Goal: Transaction & Acquisition: Purchase product/service

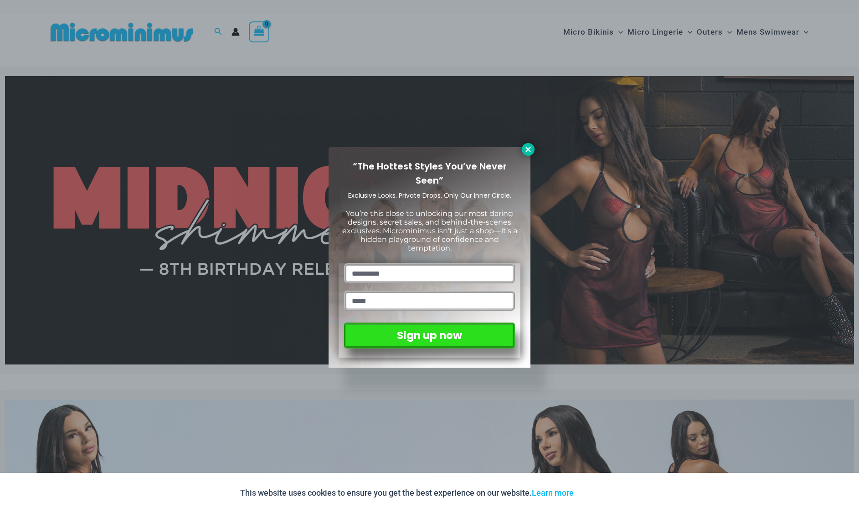
click at [527, 149] on icon at bounding box center [527, 149] width 5 height 5
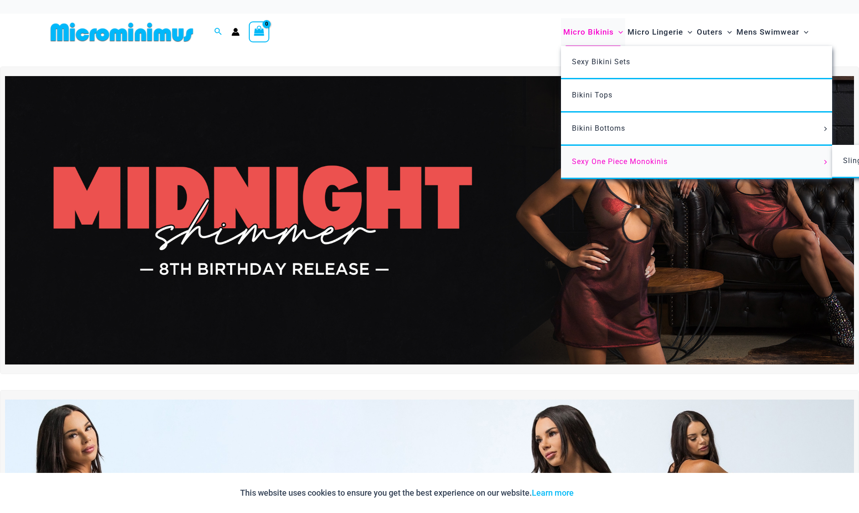
click at [605, 160] on span "Sexy One Piece Monokinis" at bounding box center [620, 161] width 96 height 9
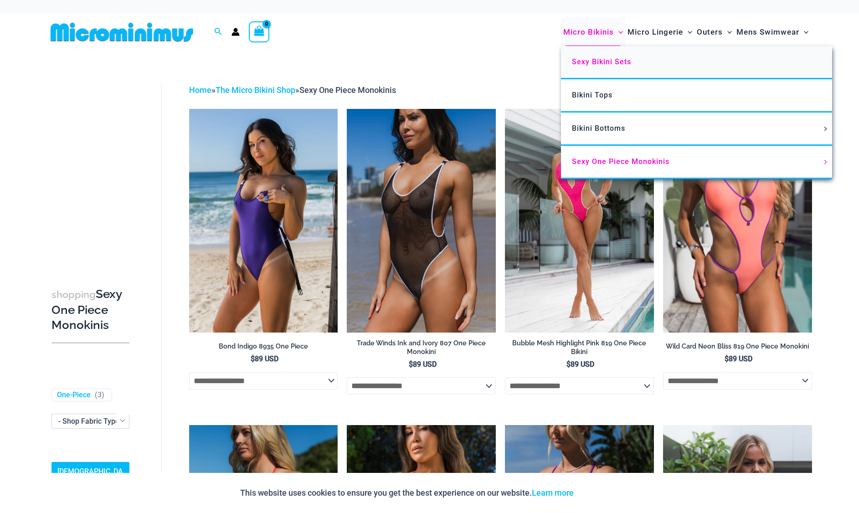
click at [595, 59] on span "Sexy Bikini Sets" at bounding box center [601, 61] width 59 height 9
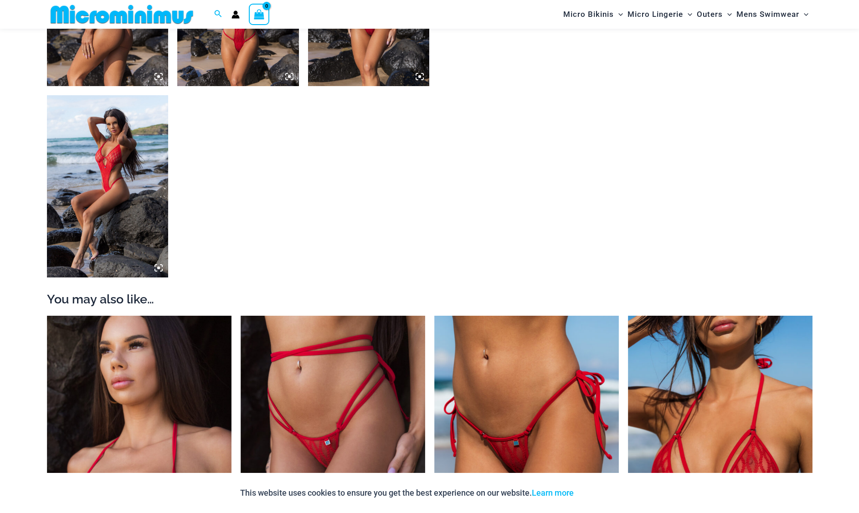
scroll to position [699, 0]
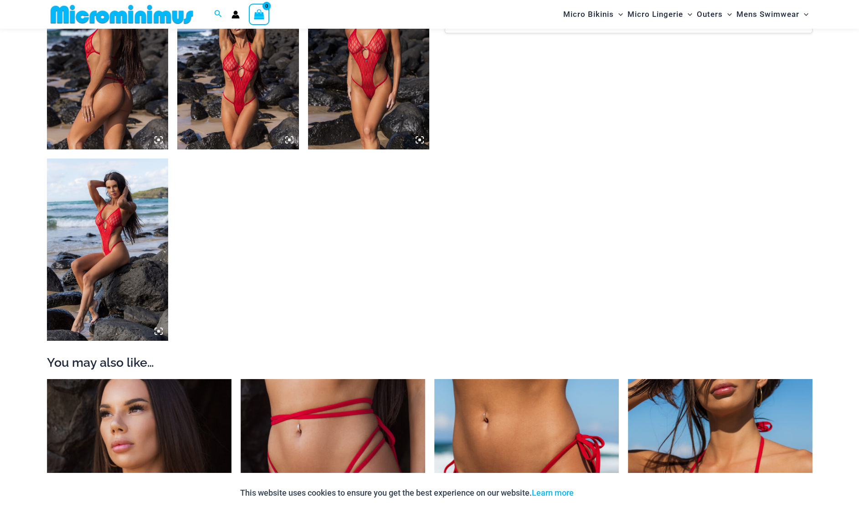
click at [139, 104] on img at bounding box center [108, 58] width 122 height 182
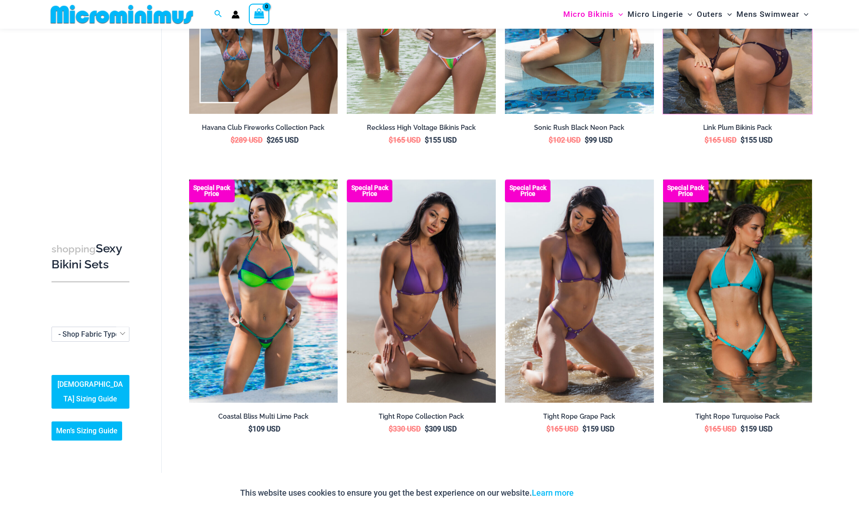
scroll to position [2035, 0]
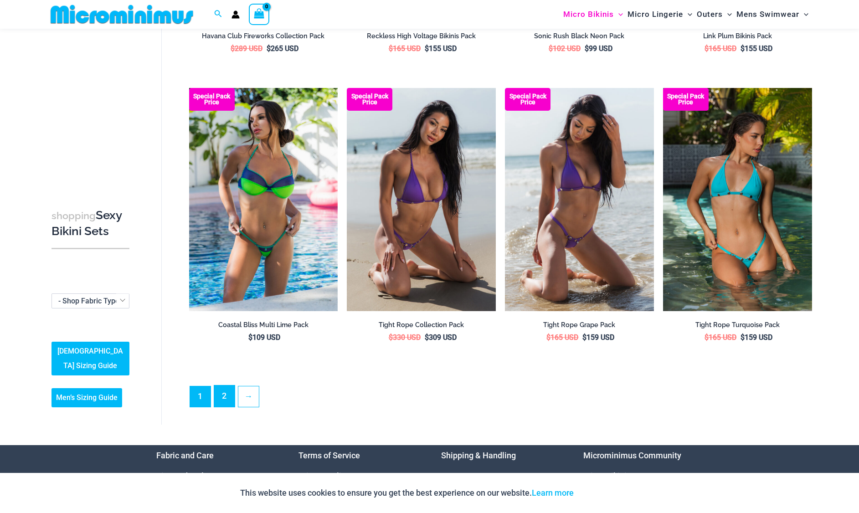
click at [226, 396] on link "2" at bounding box center [224, 396] width 21 height 21
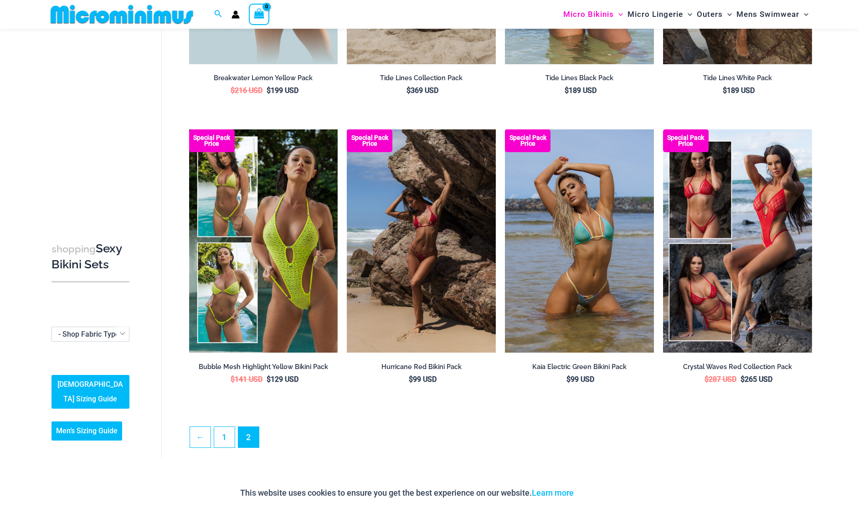
scroll to position [280, 0]
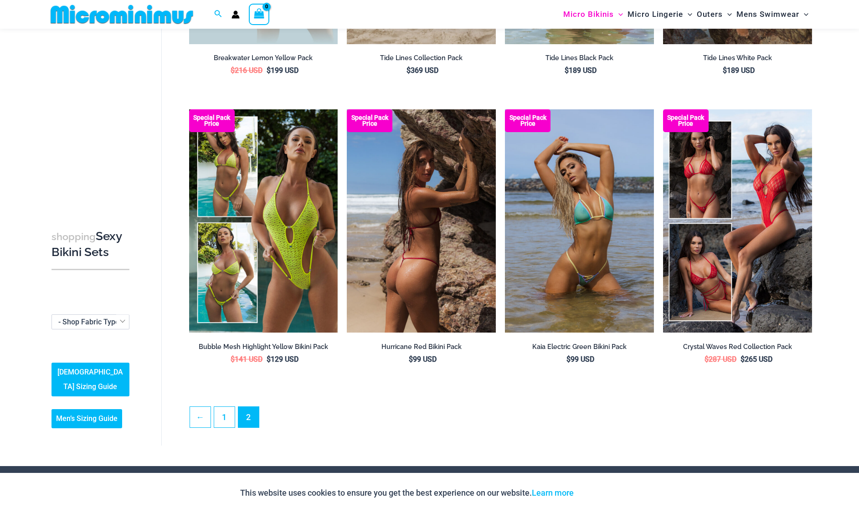
click at [421, 249] on img at bounding box center [421, 220] width 149 height 223
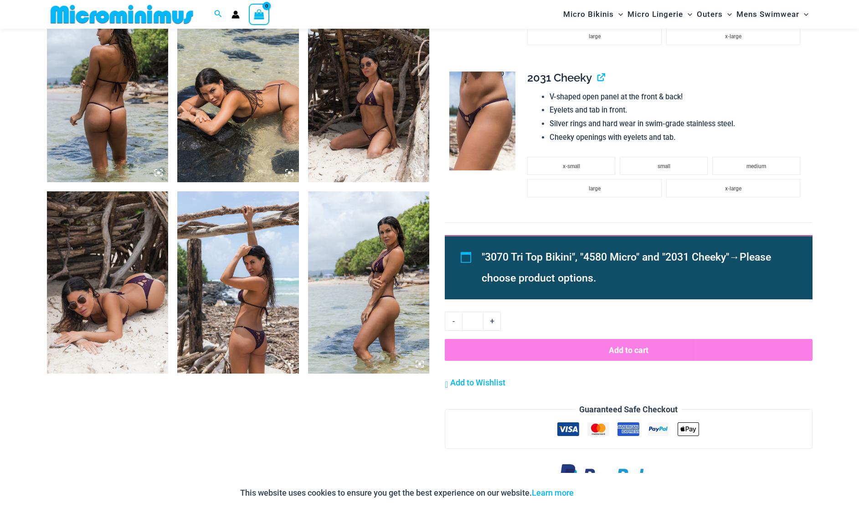
scroll to position [666, 0]
click at [267, 277] on img at bounding box center [238, 283] width 122 height 182
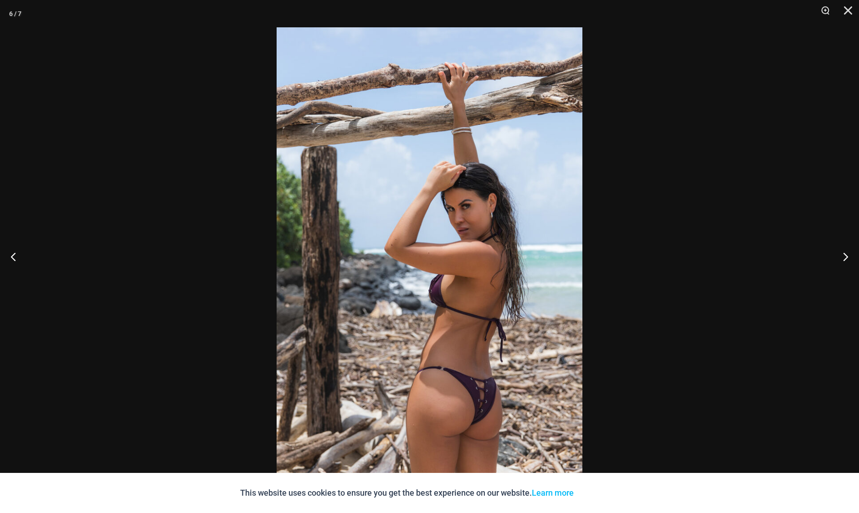
click at [222, 229] on div at bounding box center [429, 256] width 859 height 513
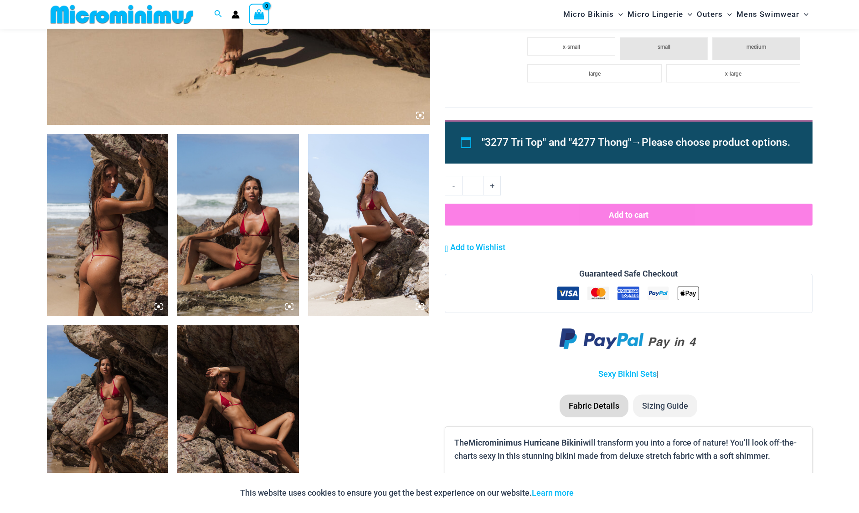
scroll to position [637, 0]
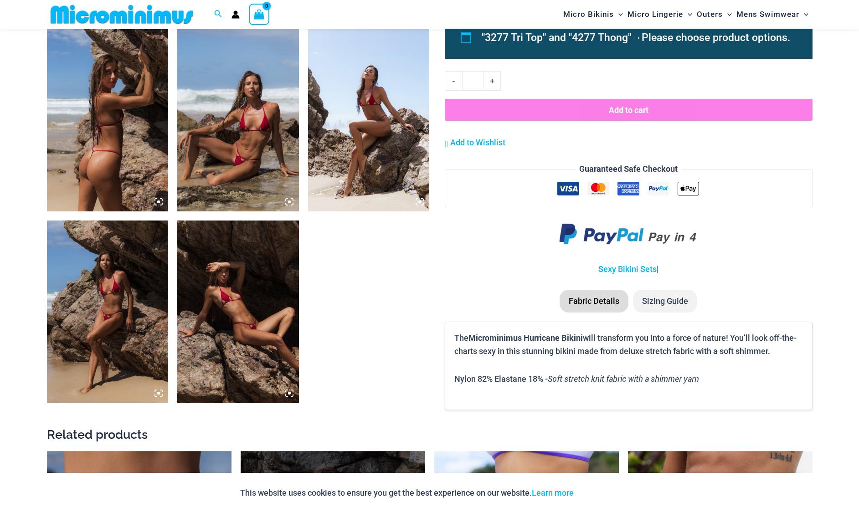
click at [250, 298] on img at bounding box center [238, 312] width 122 height 182
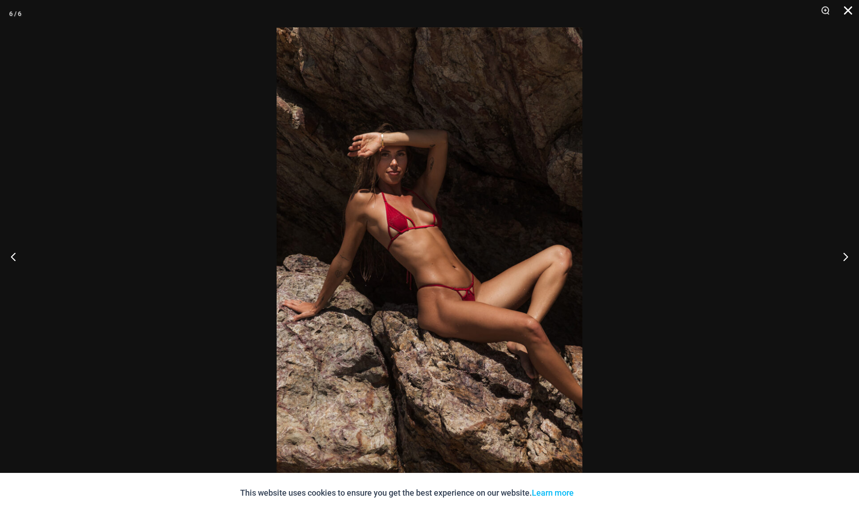
click at [850, 7] on button "Close" at bounding box center [844, 13] width 23 height 27
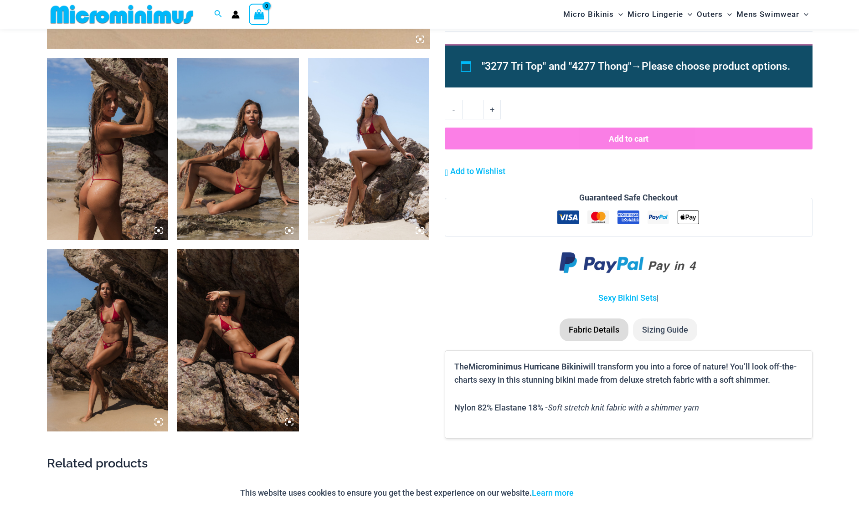
scroll to position [612, 0]
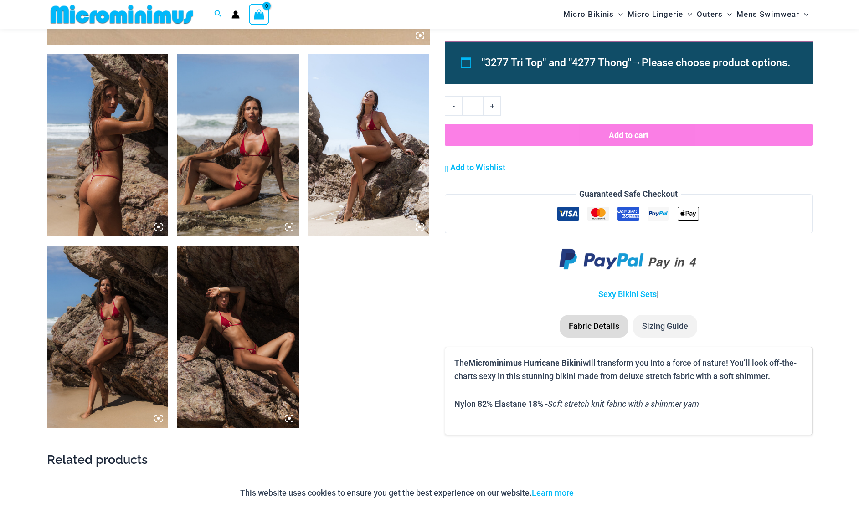
click at [254, 194] on img at bounding box center [238, 145] width 122 height 182
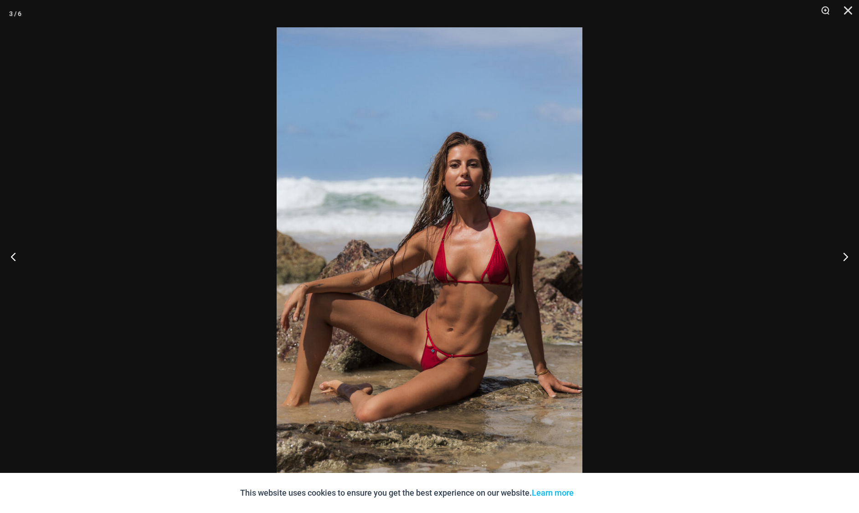
click at [219, 151] on div at bounding box center [429, 256] width 859 height 513
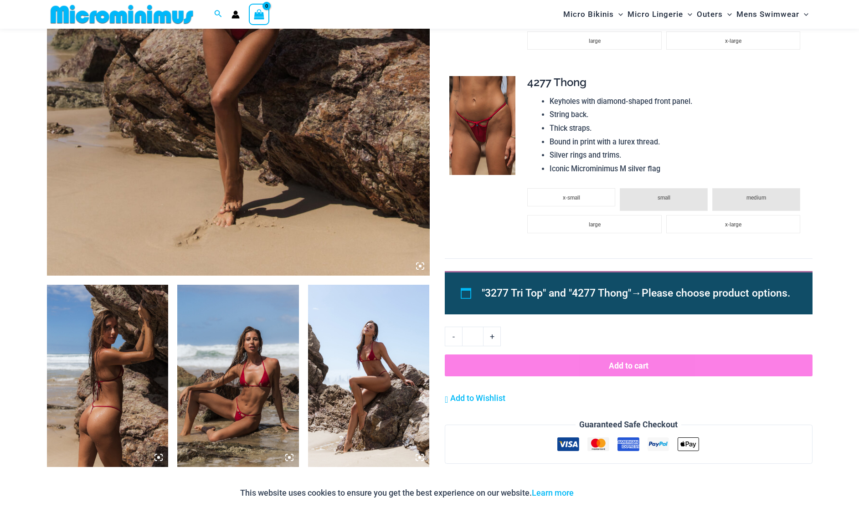
scroll to position [0, 0]
